Goal: Task Accomplishment & Management: Manage account settings

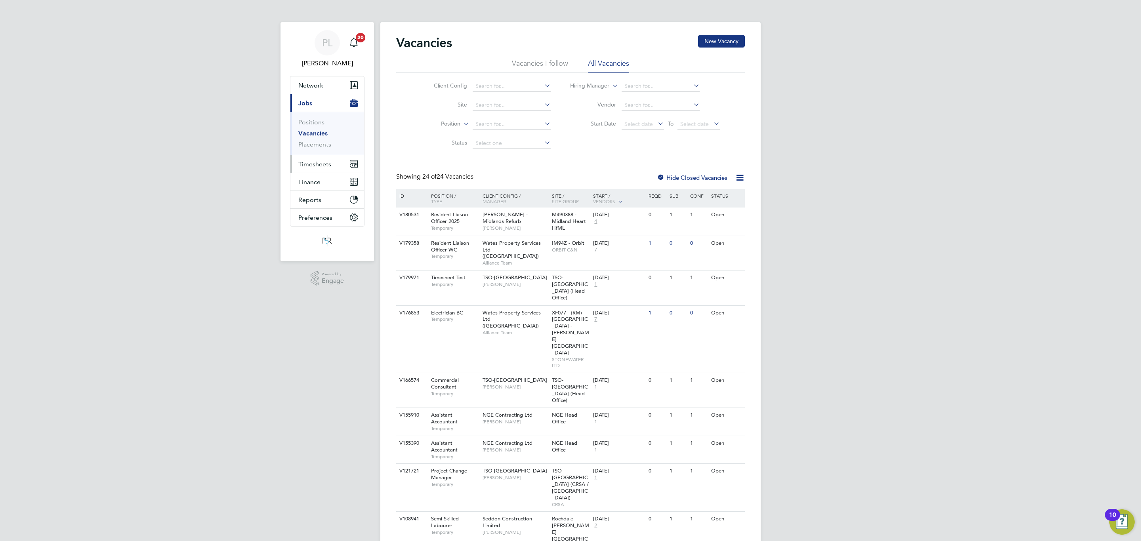
click at [307, 161] on span "Timesheets" at bounding box center [314, 165] width 33 height 8
drag, startPoint x: 310, startPoint y: 140, endPoint x: 315, endPoint y: 141, distance: 6.3
click at [310, 141] on link "Timesheets" at bounding box center [314, 140] width 33 height 8
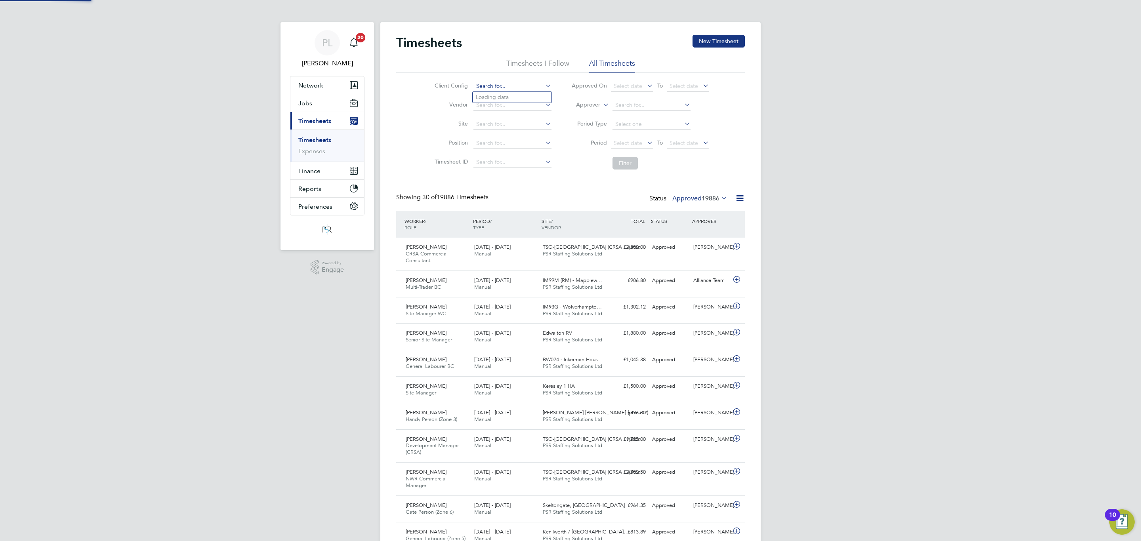
click at [493, 85] on input at bounding box center [513, 86] width 78 height 11
type input "TSO-[GEOGRAPHIC_DATA]"
click at [632, 163] on button "Filter" at bounding box center [625, 163] width 25 height 13
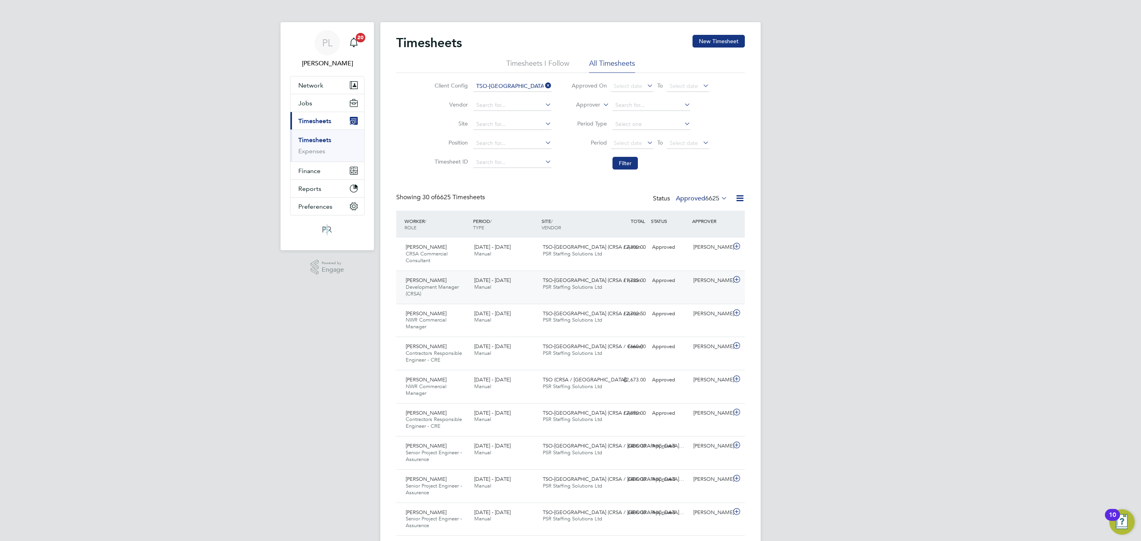
click at [639, 281] on div "£1,725.00 Approved" at bounding box center [628, 280] width 41 height 13
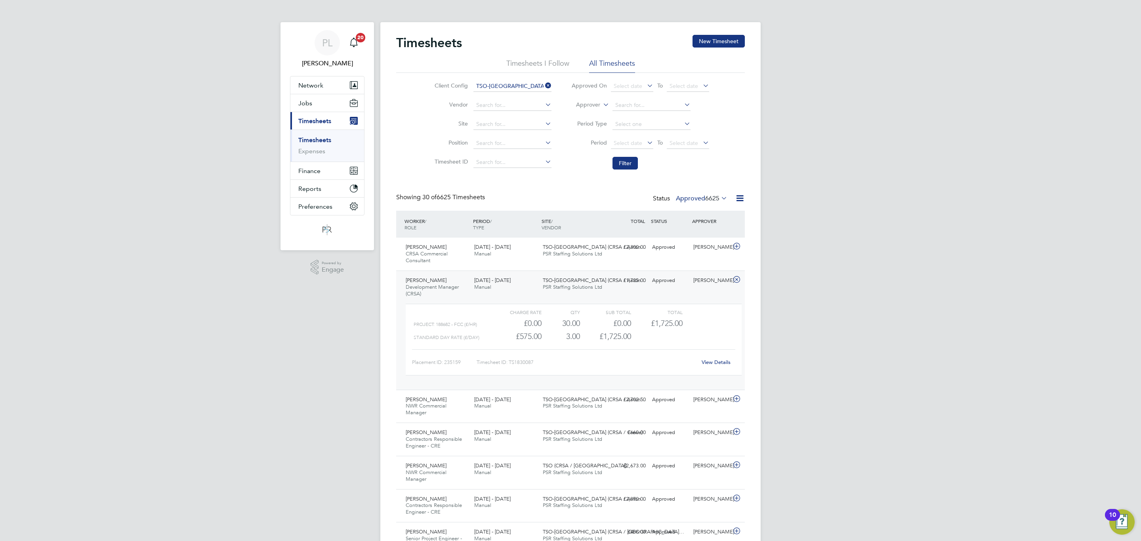
click at [731, 364] on div "View Details" at bounding box center [716, 362] width 39 height 13
click at [721, 360] on link "View Details" at bounding box center [716, 362] width 29 height 7
drag, startPoint x: 550, startPoint y: 84, endPoint x: 546, endPoint y: 81, distance: 4.8
click at [551, 81] on li "Client Config TSO-[GEOGRAPHIC_DATA]" at bounding box center [491, 86] width 139 height 19
click at [544, 87] on icon at bounding box center [544, 85] width 0 height 11
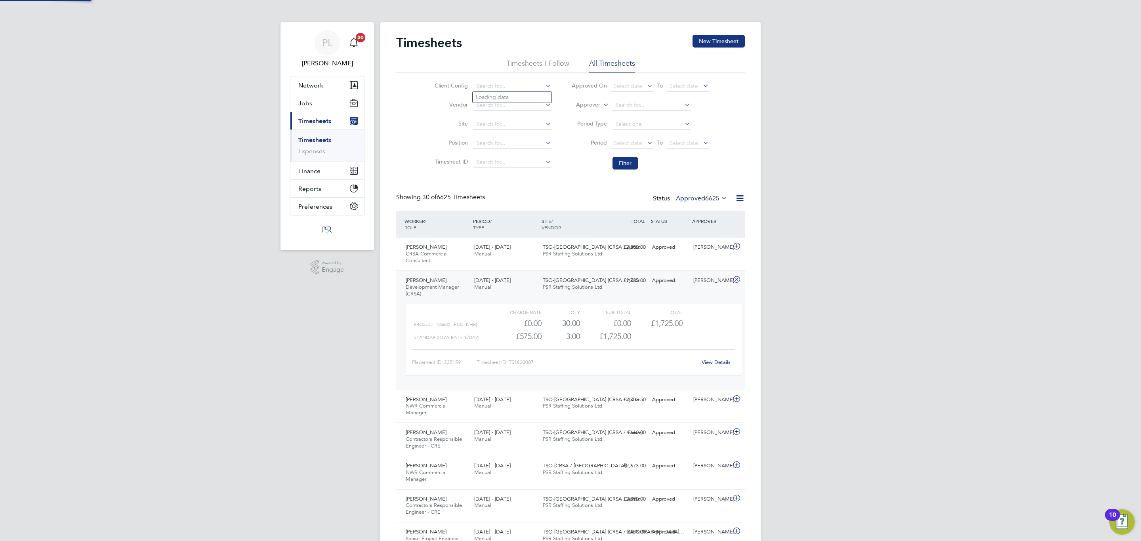
drag, startPoint x: 518, startPoint y: 86, endPoint x: 438, endPoint y: 112, distance: 85.0
click at [518, 86] on input at bounding box center [513, 86] width 78 height 11
click at [302, 97] on button "Jobs" at bounding box center [328, 102] width 74 height 17
click at [313, 143] on link "Placements" at bounding box center [314, 145] width 33 height 8
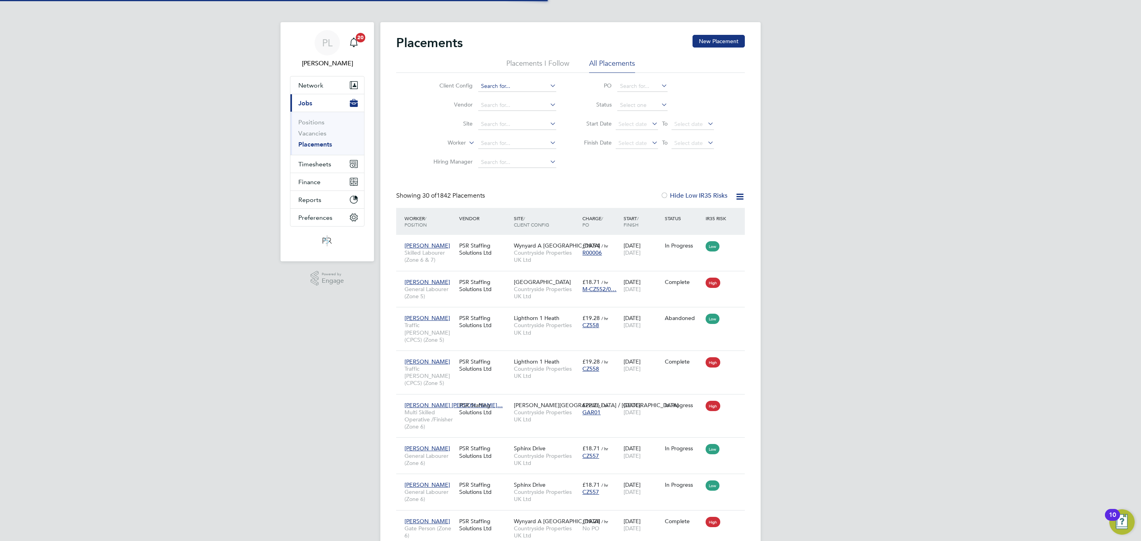
scroll to position [30, 69]
click at [493, 88] on input at bounding box center [517, 86] width 78 height 11
click at [401, 117] on div "Client Config Vendor Site Worker Hiring Manager PO Status Start Date Select dat…" at bounding box center [570, 122] width 349 height 99
click at [502, 140] on input at bounding box center [517, 143] width 78 height 11
type input "wilh"
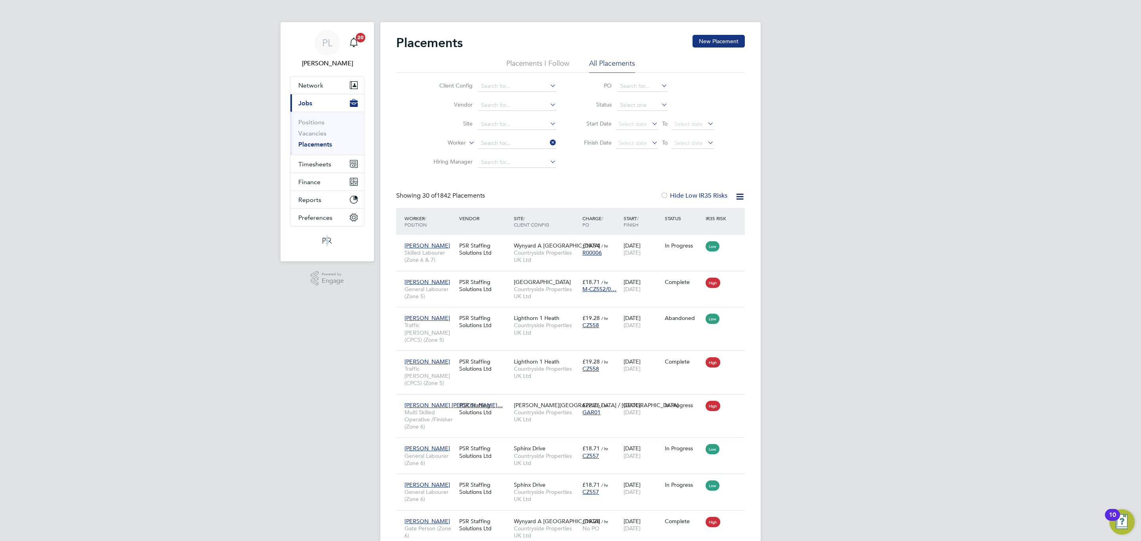
click at [492, 145] on input at bounding box center [517, 143] width 78 height 11
type input "[PERSON_NAME]"
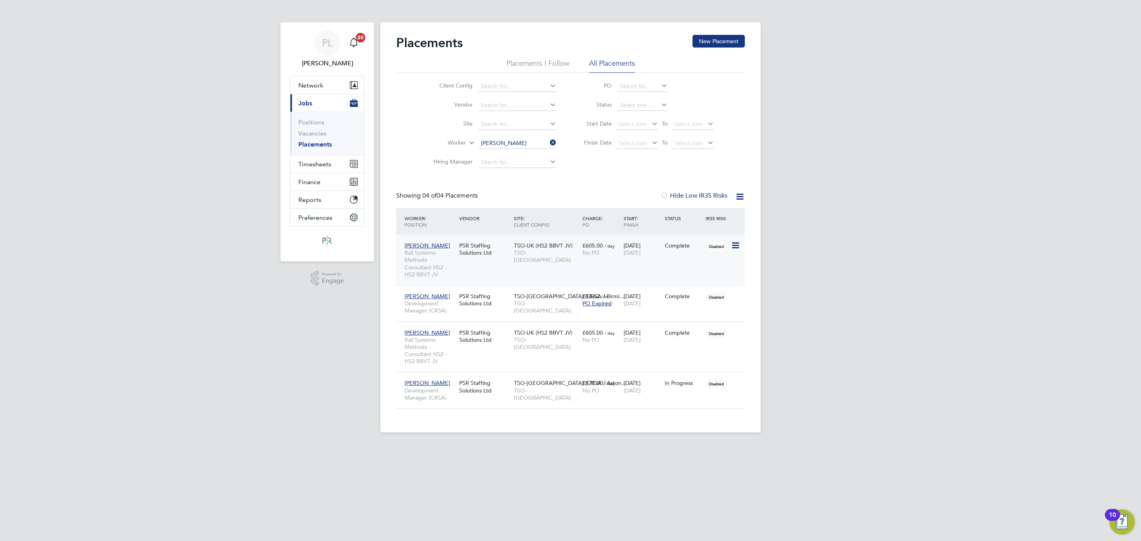
click at [543, 256] on span "TSO-[GEOGRAPHIC_DATA]" at bounding box center [546, 256] width 65 height 14
click at [543, 396] on div "TSO-[GEOGRAPHIC_DATA] (CRSA / Aston… TSO-[GEOGRAPHIC_DATA]" at bounding box center [546, 391] width 69 height 30
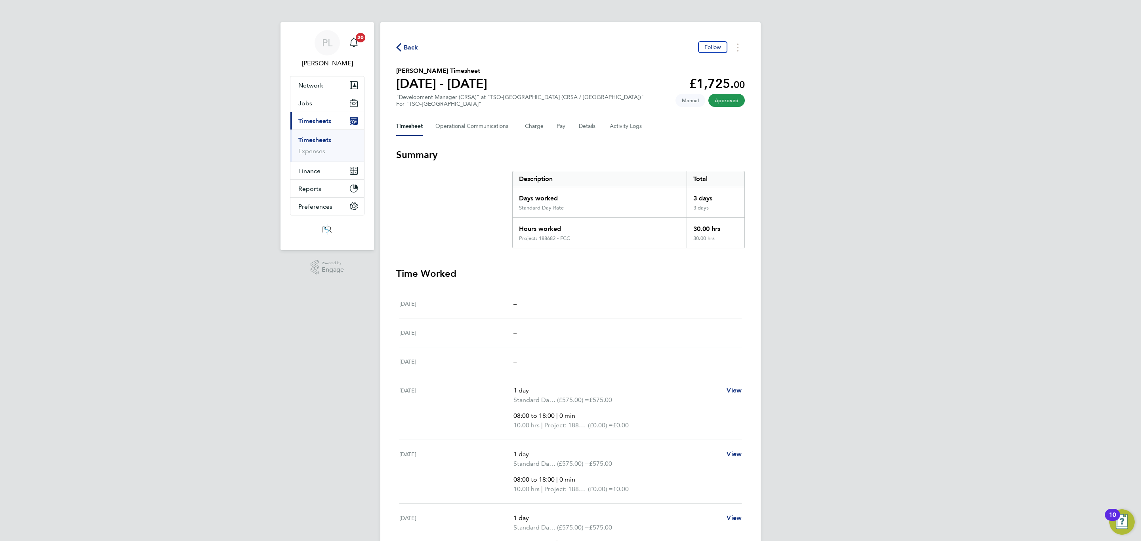
scroll to position [119, 0]
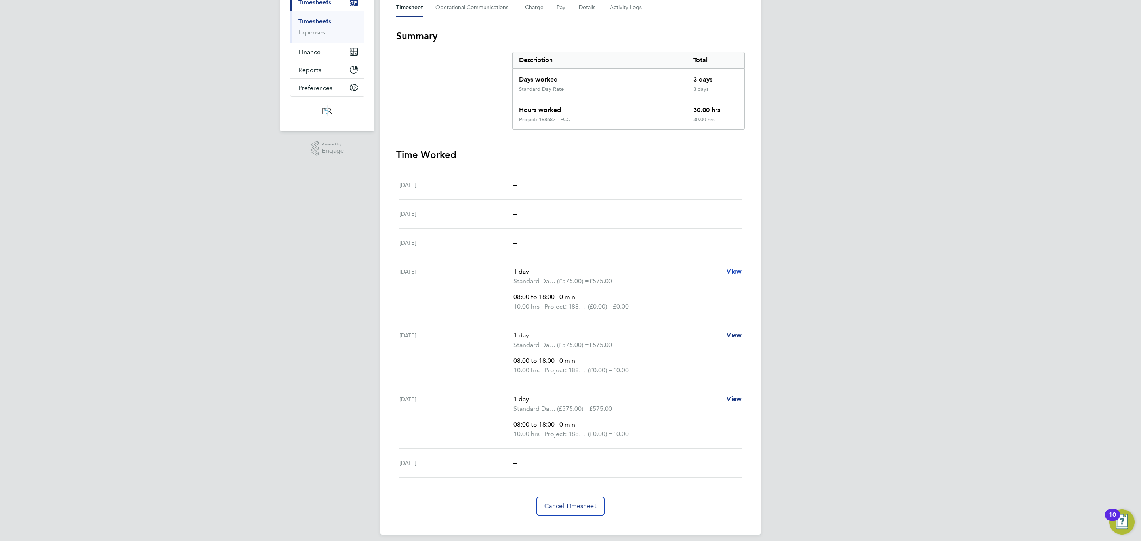
click at [736, 270] on span "View" at bounding box center [734, 272] width 15 height 8
select select "1"
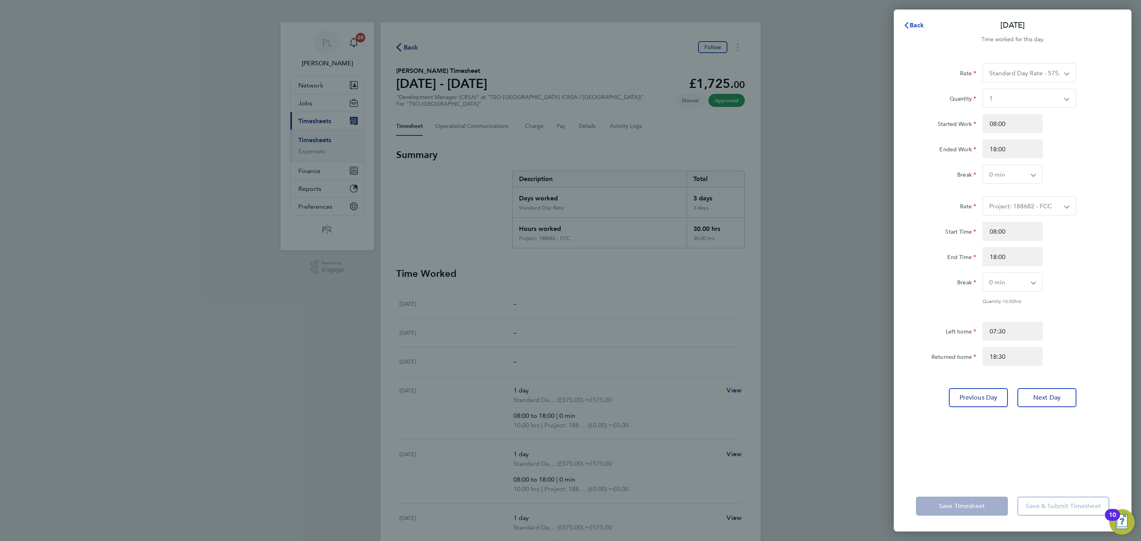
click at [912, 22] on span "Back" at bounding box center [917, 25] width 15 height 8
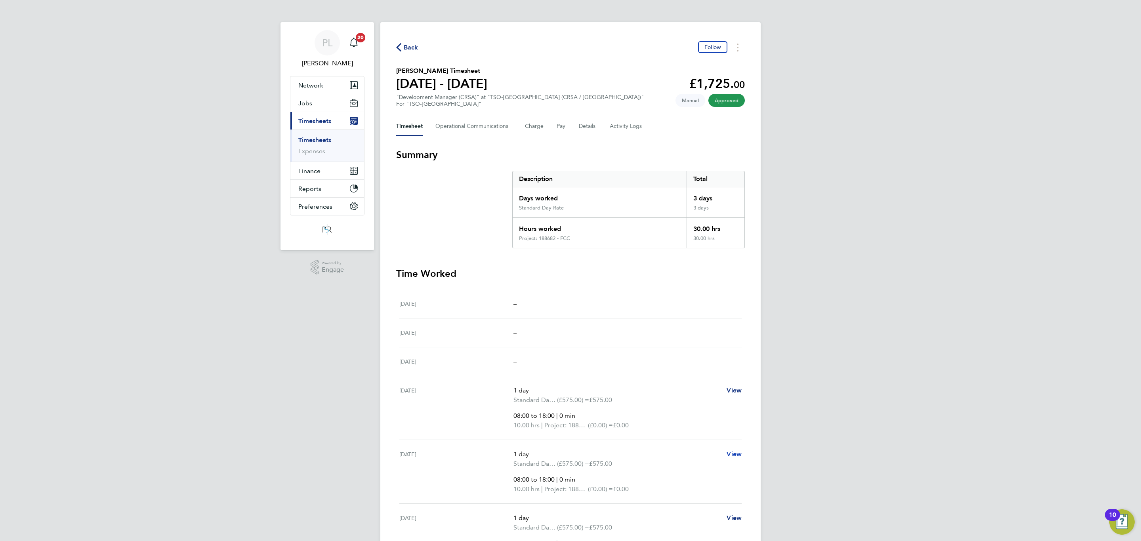
click at [738, 454] on span "View" at bounding box center [734, 455] width 15 height 8
select select "1"
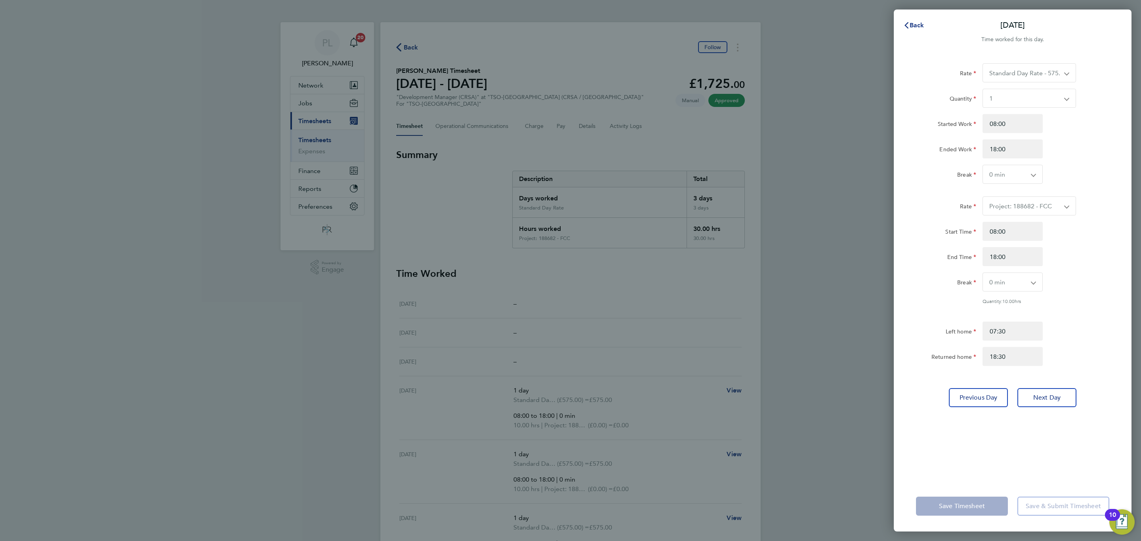
click at [826, 316] on div "Back Wed 24 Sep Time worked for this day. Rate Standard Day Rate - 575.00 Proje…" at bounding box center [570, 270] width 1141 height 541
click at [914, 23] on span "Back" at bounding box center [917, 25] width 15 height 8
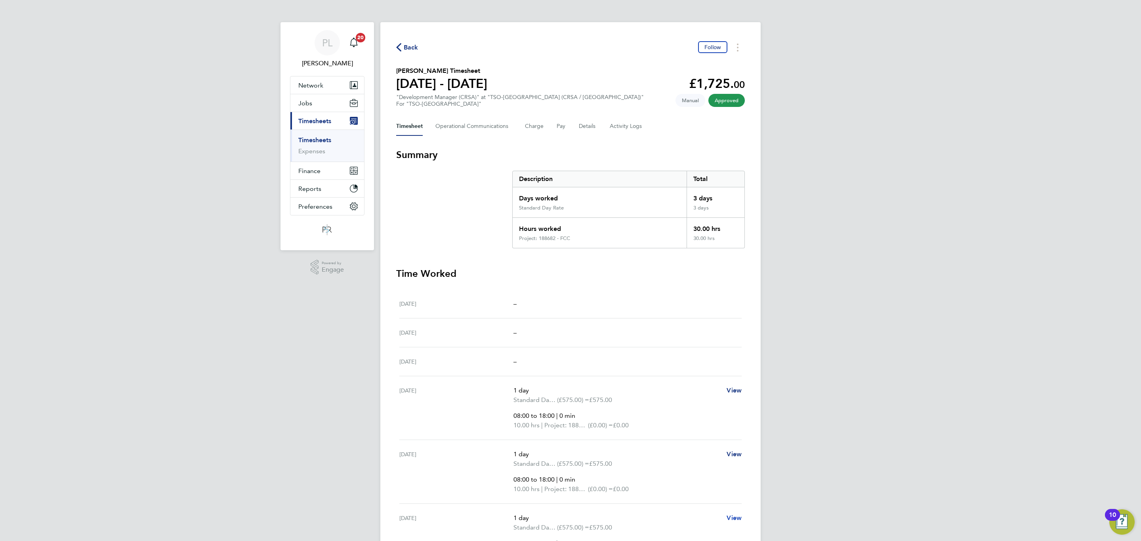
click at [736, 516] on span "View" at bounding box center [734, 518] width 15 height 8
select select "1"
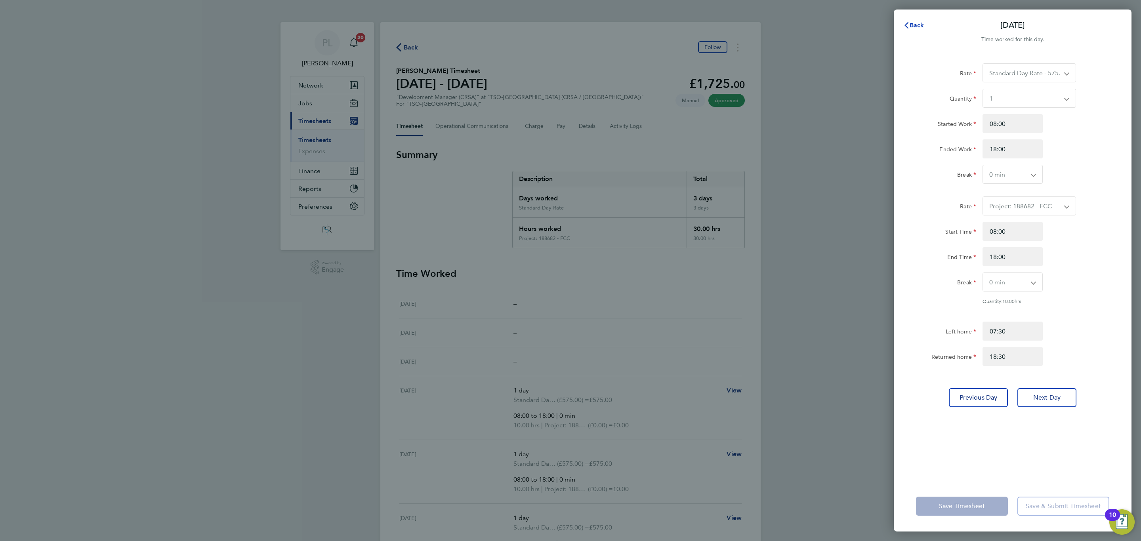
click at [912, 24] on span "Back" at bounding box center [917, 25] width 15 height 8
